Goal: Find contact information: Find contact information

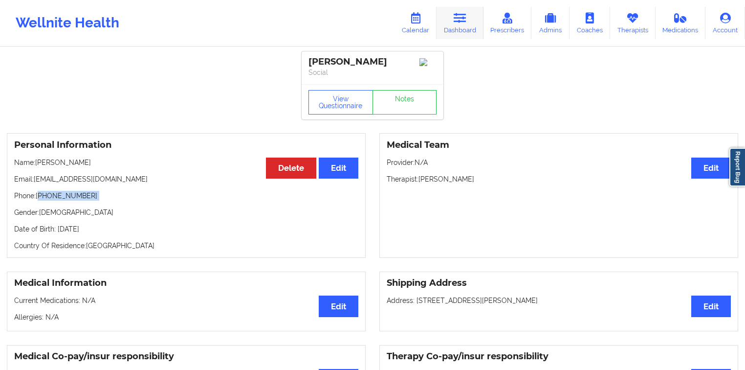
click at [454, 25] on link "Dashboard" at bounding box center [460, 23] width 47 height 32
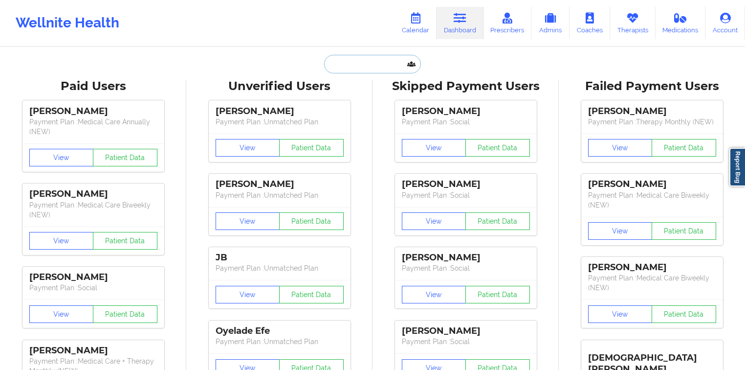
click at [342, 69] on input "text" at bounding box center [372, 64] width 97 height 19
paste input "[PERSON_NAME]"
type input "[PERSON_NAME]"
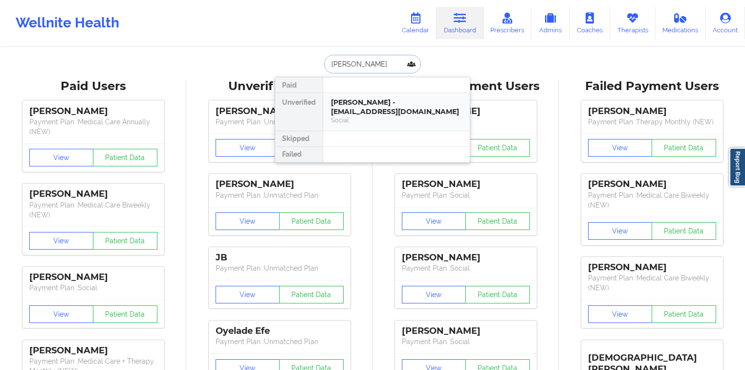
click at [360, 109] on div "[PERSON_NAME] - [EMAIL_ADDRESS][DOMAIN_NAME]" at bounding box center [396, 107] width 131 height 18
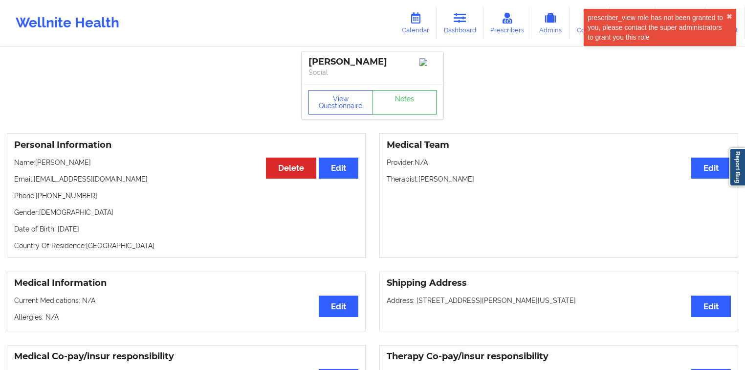
click at [78, 200] on p "Phone: [PHONE_NUMBER]" at bounding box center [186, 196] width 344 height 10
drag, startPoint x: 78, startPoint y: 200, endPoint x: 41, endPoint y: 198, distance: 37.2
click at [41, 198] on p "Phone: [PHONE_NUMBER]" at bounding box center [186, 196] width 344 height 10
copy p "[PHONE_NUMBER]"
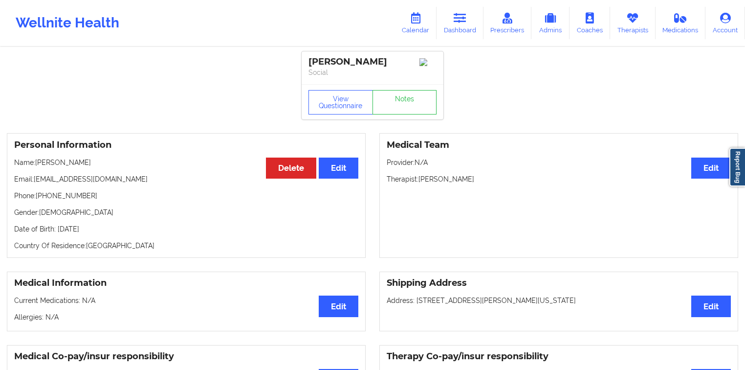
click at [96, 184] on p "Email: [EMAIL_ADDRESS][DOMAIN_NAME]" at bounding box center [186, 179] width 344 height 10
drag, startPoint x: 33, startPoint y: 181, endPoint x: 100, endPoint y: 182, distance: 66.5
click at [100, 182] on p "Email: [EMAIL_ADDRESS][DOMAIN_NAME]" at bounding box center [186, 179] width 344 height 10
copy p "[EMAIL_ADDRESS][DOMAIN_NAME]"
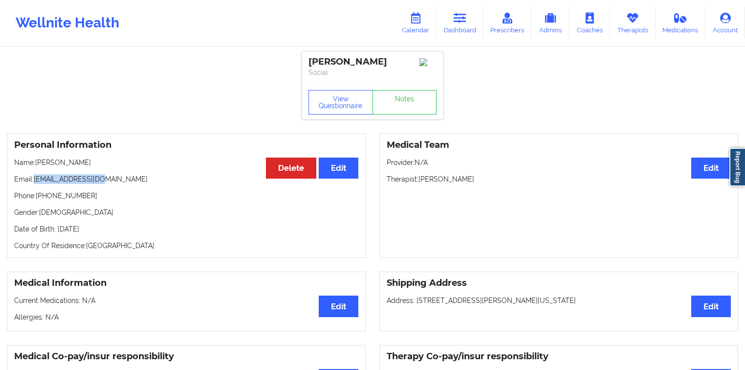
click at [98, 180] on p "Email: [EMAIL_ADDRESS][DOMAIN_NAME]" at bounding box center [186, 179] width 344 height 10
drag, startPoint x: 98, startPoint y: 180, endPoint x: 45, endPoint y: 179, distance: 52.8
click at [45, 179] on p "Email: [EMAIL_ADDRESS][DOMAIN_NAME]" at bounding box center [186, 179] width 344 height 10
